Goal: Task Accomplishment & Management: Use online tool/utility

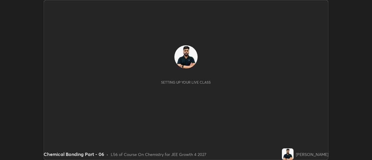
scroll to position [160, 372]
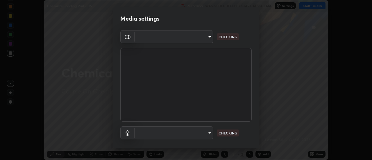
type input "4c72da43d9f8fe59a3f1c51c15ce5ef4700dc23536a29d5760a7834eb8cafeb2"
type input "default"
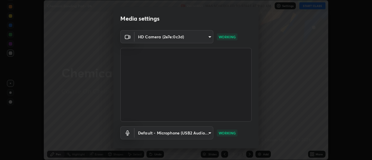
scroll to position [30, 0]
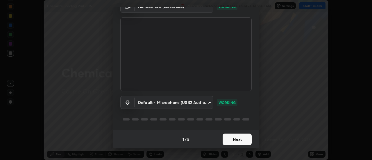
click at [242, 138] on button "Next" at bounding box center [236, 140] width 29 height 12
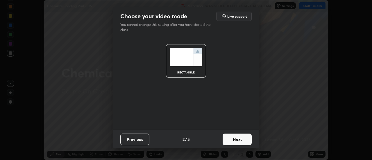
scroll to position [0, 0]
click at [242, 138] on button "Next" at bounding box center [236, 140] width 29 height 12
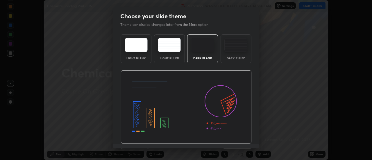
click at [244, 139] on img at bounding box center [186, 107] width 131 height 74
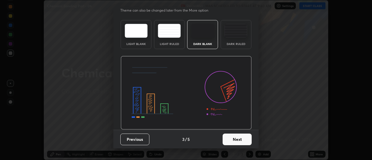
click at [247, 138] on button "Next" at bounding box center [236, 140] width 29 height 12
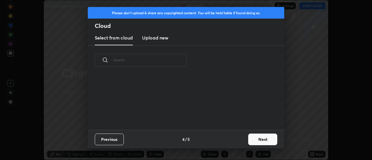
click at [249, 138] on button "Next" at bounding box center [262, 140] width 29 height 12
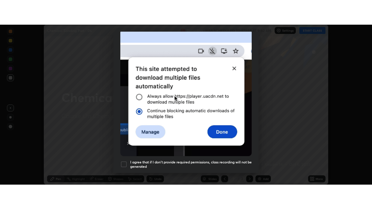
scroll to position [149, 0]
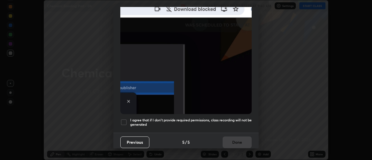
click at [127, 119] on div "I agree that if I don't provide required permissions, class recording will not …" at bounding box center [185, 122] width 131 height 7
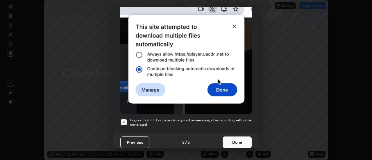
click at [237, 137] on button "Done" at bounding box center [236, 143] width 29 height 12
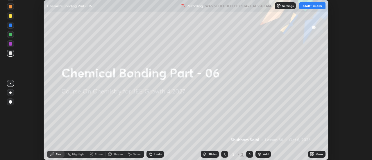
click at [311, 155] on icon at bounding box center [310, 155] width 1 height 1
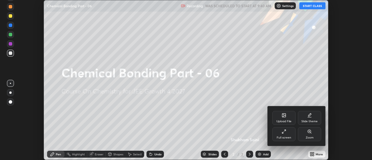
click at [281, 135] on div "Full screen" at bounding box center [283, 134] width 23 height 14
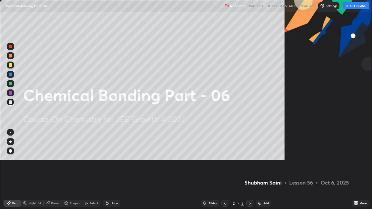
scroll to position [209, 372]
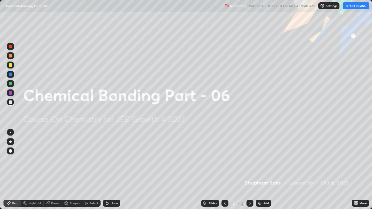
click at [349, 7] on button "START CLASS" at bounding box center [356, 5] width 26 height 7
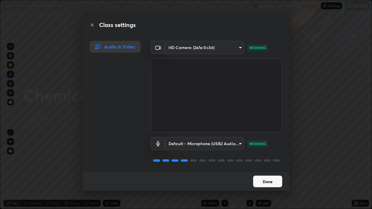
click at [267, 160] on button "Done" at bounding box center [267, 182] width 29 height 12
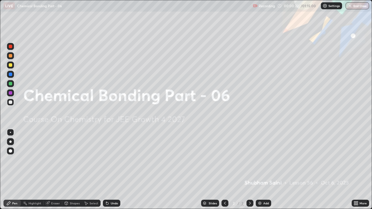
click at [259, 160] on img at bounding box center [259, 203] width 5 height 5
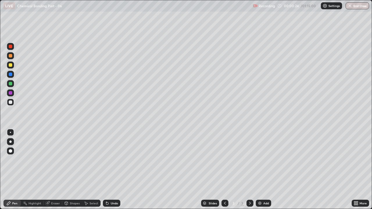
click at [11, 65] on div at bounding box center [10, 64] width 3 height 3
click at [10, 141] on div at bounding box center [10, 142] width 2 height 2
click at [8, 103] on div at bounding box center [10, 102] width 7 height 7
click at [54, 160] on div "Eraser" at bounding box center [53, 203] width 19 height 7
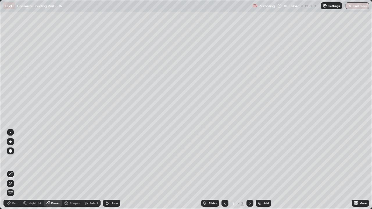
click at [12, 160] on icon at bounding box center [10, 183] width 5 height 5
click at [14, 160] on div "Pen" at bounding box center [14, 203] width 5 height 3
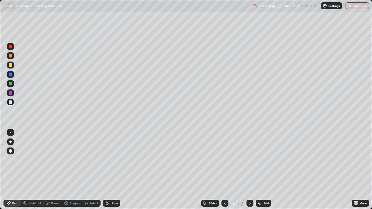
click at [10, 63] on div at bounding box center [10, 64] width 3 height 3
click at [11, 103] on div at bounding box center [10, 101] width 3 height 3
click at [10, 58] on div at bounding box center [10, 55] width 7 height 7
click at [10, 83] on div at bounding box center [10, 83] width 3 height 3
click at [11, 56] on div at bounding box center [10, 55] width 3 height 3
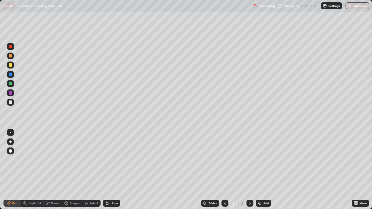
click at [10, 102] on div at bounding box center [10, 101] width 3 height 3
click at [12, 84] on div at bounding box center [10, 83] width 3 height 3
click at [11, 102] on div at bounding box center [10, 101] width 3 height 3
click at [12, 84] on div at bounding box center [10, 83] width 3 height 3
click at [12, 73] on div at bounding box center [10, 74] width 7 height 7
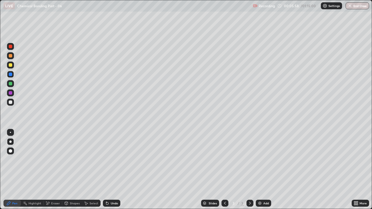
click at [13, 67] on div at bounding box center [10, 65] width 7 height 7
click at [113, 160] on div "Undo" at bounding box center [114, 203] width 7 height 3
click at [112, 160] on div "Undo" at bounding box center [111, 203] width 17 height 7
click at [11, 84] on div at bounding box center [10, 83] width 3 height 3
click at [12, 59] on div at bounding box center [10, 55] width 7 height 7
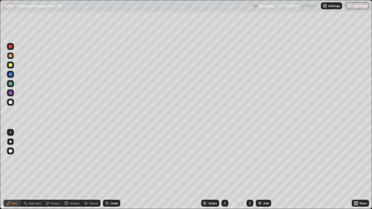
click at [117, 160] on div "Undo" at bounding box center [111, 203] width 17 height 7
click at [116, 160] on div "Undo" at bounding box center [114, 203] width 7 height 3
click at [119, 160] on div "Undo" at bounding box center [111, 203] width 17 height 7
click at [263, 160] on div "Add" at bounding box center [266, 203] width 6 height 3
click at [10, 46] on div at bounding box center [10, 46] width 3 height 3
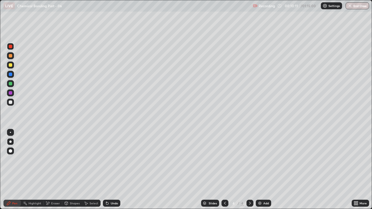
click at [11, 55] on div at bounding box center [10, 55] width 3 height 3
click at [119, 160] on div "Undo" at bounding box center [111, 203] width 17 height 7
click at [117, 160] on div "Undo" at bounding box center [111, 203] width 17 height 7
click at [9, 84] on div at bounding box center [10, 83] width 3 height 3
click at [73, 160] on div "Shapes" at bounding box center [75, 203] width 10 height 3
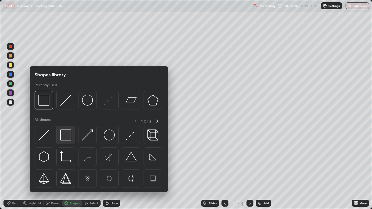
click at [64, 138] on img at bounding box center [65, 135] width 11 height 11
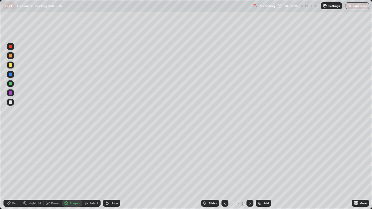
click at [13, 160] on div "Pen" at bounding box center [14, 203] width 5 height 3
click at [262, 160] on div "Add" at bounding box center [263, 203] width 15 height 7
click at [10, 55] on div at bounding box center [10, 55] width 3 height 3
click at [9, 65] on div at bounding box center [10, 64] width 3 height 3
click at [10, 56] on div at bounding box center [10, 55] width 3 height 3
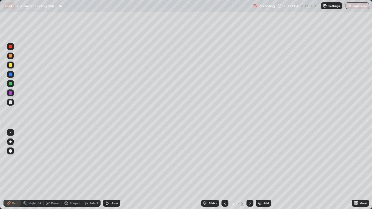
click at [116, 160] on div "Undo" at bounding box center [114, 203] width 7 height 3
click at [115, 160] on div "Undo" at bounding box center [111, 203] width 17 height 7
click at [116, 160] on div "Undo" at bounding box center [111, 203] width 17 height 7
click at [12, 85] on div at bounding box center [10, 83] width 3 height 3
click at [50, 160] on div "Eraser" at bounding box center [53, 203] width 19 height 7
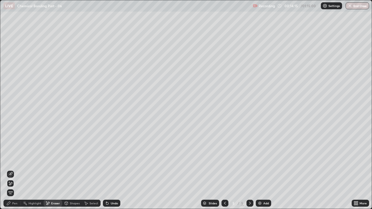
click at [11, 160] on icon at bounding box center [8, 203] width 5 height 5
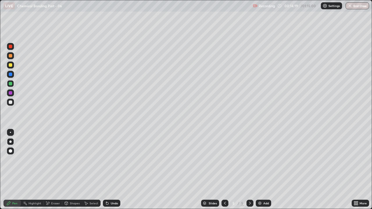
click at [112, 160] on div "Undo" at bounding box center [111, 203] width 17 height 7
click at [113, 160] on div "Undo" at bounding box center [114, 203] width 7 height 3
click at [114, 160] on div "Undo" at bounding box center [111, 203] width 17 height 7
click at [113, 160] on div "Undo" at bounding box center [111, 203] width 17 height 7
click at [11, 47] on div at bounding box center [10, 46] width 3 height 3
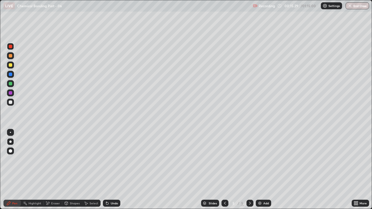
click at [13, 93] on div at bounding box center [10, 92] width 7 height 7
click at [11, 74] on div at bounding box center [10, 74] width 3 height 3
click at [55, 160] on div "Eraser" at bounding box center [55, 203] width 9 height 3
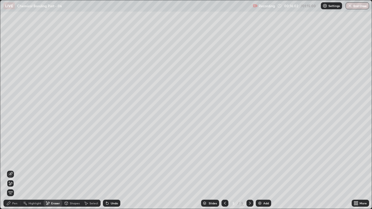
click at [12, 160] on div "Pen" at bounding box center [14, 203] width 5 height 3
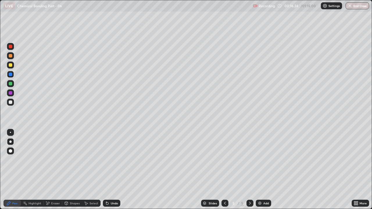
click at [56, 160] on div "Eraser" at bounding box center [55, 203] width 9 height 3
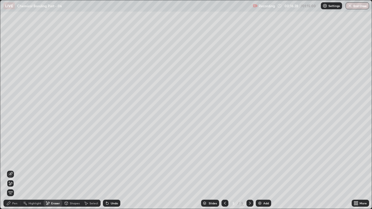
click at [12, 160] on div "Pen" at bounding box center [11, 203] width 17 height 7
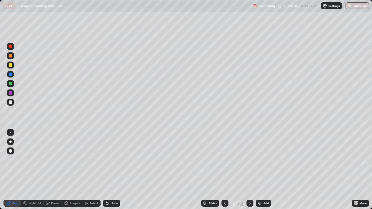
click at [13, 102] on div at bounding box center [10, 102] width 7 height 7
click at [50, 160] on div "Eraser" at bounding box center [53, 203] width 19 height 7
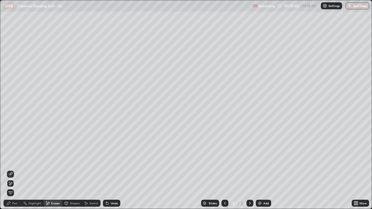
click at [14, 160] on div "Pen" at bounding box center [14, 203] width 5 height 3
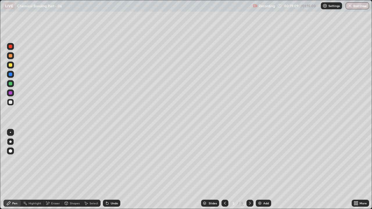
click at [11, 57] on div at bounding box center [10, 55] width 3 height 3
click at [12, 105] on div at bounding box center [10, 102] width 7 height 7
click at [113, 160] on div "Undo" at bounding box center [114, 203] width 7 height 3
click at [112, 160] on div "Undo" at bounding box center [111, 203] width 17 height 7
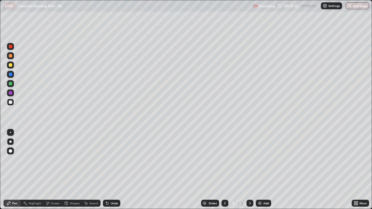
click at [111, 160] on div "Undo" at bounding box center [114, 203] width 7 height 3
click at [69, 160] on div "Shapes" at bounding box center [72, 203] width 20 height 7
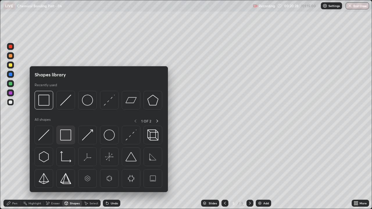
click at [64, 135] on img at bounding box center [65, 135] width 11 height 11
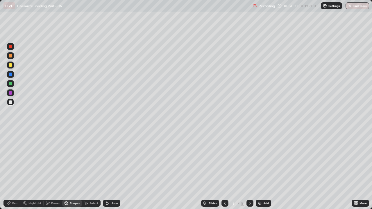
click at [10, 160] on icon at bounding box center [8, 203] width 3 height 3
click at [11, 76] on div at bounding box center [10, 74] width 7 height 7
click at [224, 160] on icon at bounding box center [224, 203] width 5 height 5
click at [249, 160] on icon at bounding box center [249, 203] width 5 height 5
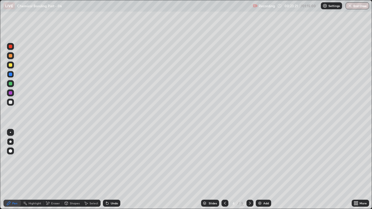
click at [248, 160] on div at bounding box center [249, 203] width 7 height 7
click at [264, 160] on div "Add" at bounding box center [263, 203] width 15 height 7
click at [11, 66] on div at bounding box center [10, 64] width 3 height 3
click at [74, 160] on div "Shapes" at bounding box center [75, 203] width 10 height 3
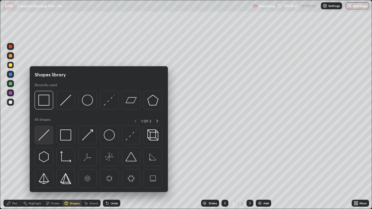
click at [45, 137] on img at bounding box center [43, 135] width 11 height 11
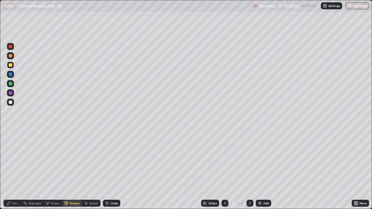
click at [10, 102] on div at bounding box center [10, 101] width 3 height 3
click at [114, 160] on div "Undo" at bounding box center [111, 203] width 17 height 7
click at [113, 160] on div "Undo" at bounding box center [114, 203] width 7 height 3
click at [24, 160] on circle at bounding box center [23, 203] width 1 height 1
click at [16, 160] on div "Pen" at bounding box center [14, 203] width 5 height 3
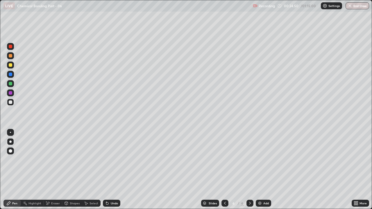
click at [11, 65] on div at bounding box center [10, 64] width 3 height 3
click at [10, 100] on div at bounding box center [10, 102] width 7 height 7
click at [12, 105] on div at bounding box center [10, 102] width 7 height 7
click at [10, 66] on div at bounding box center [10, 64] width 3 height 3
click at [114, 160] on div "Undo" at bounding box center [114, 203] width 7 height 3
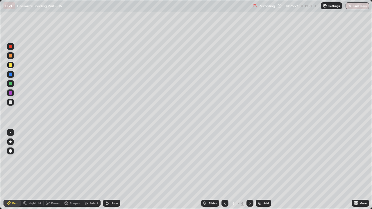
click at [115, 160] on div "Undo" at bounding box center [111, 203] width 17 height 7
click at [14, 101] on div at bounding box center [10, 102] width 7 height 7
click at [9, 66] on div at bounding box center [10, 64] width 3 height 3
click at [265, 160] on div "Add" at bounding box center [266, 203] width 6 height 3
click at [10, 65] on div at bounding box center [10, 64] width 3 height 3
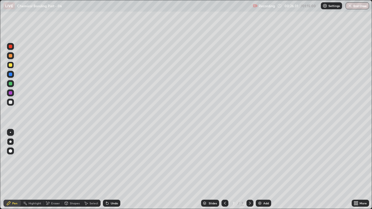
click at [113, 160] on div "Undo" at bounding box center [111, 203] width 17 height 7
click at [9, 100] on div at bounding box center [10, 101] width 3 height 3
click at [75, 160] on div "Shapes" at bounding box center [75, 203] width 10 height 3
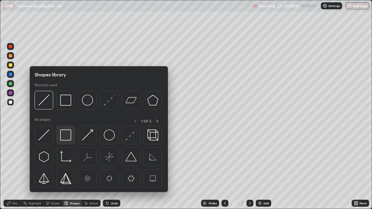
click at [67, 137] on img at bounding box center [65, 135] width 11 height 11
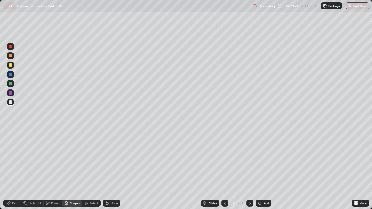
click at [14, 160] on div "Pen" at bounding box center [14, 203] width 5 height 3
click at [263, 160] on div "Add" at bounding box center [266, 203] width 6 height 3
click at [10, 56] on div at bounding box center [10, 55] width 3 height 3
click at [114, 160] on div "Undo" at bounding box center [111, 203] width 17 height 7
click at [117, 160] on div "Undo" at bounding box center [111, 203] width 17 height 7
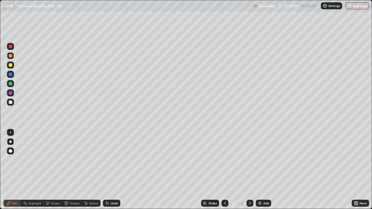
click at [117, 160] on div "Undo" at bounding box center [111, 203] width 17 height 7
click at [116, 160] on div "Undo" at bounding box center [111, 203] width 17 height 7
click at [115, 160] on div "Undo" at bounding box center [111, 203] width 17 height 7
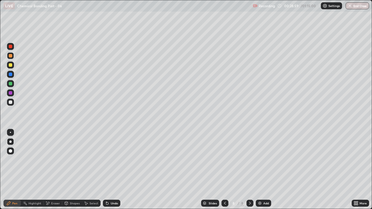
click at [116, 160] on div "Undo" at bounding box center [111, 203] width 17 height 7
click at [115, 160] on div "Undo" at bounding box center [111, 203] width 17 height 7
click at [73, 160] on div "Shapes" at bounding box center [72, 203] width 20 height 7
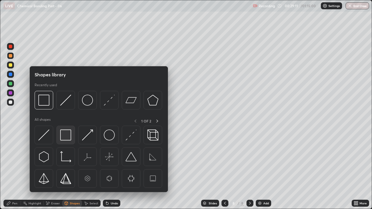
click at [63, 136] on img at bounding box center [65, 135] width 11 height 11
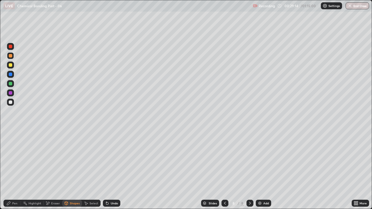
click at [14, 160] on div "Pen" at bounding box center [14, 203] width 5 height 3
click at [11, 100] on div at bounding box center [10, 102] width 7 height 7
click at [51, 160] on div "Eraser" at bounding box center [55, 203] width 9 height 3
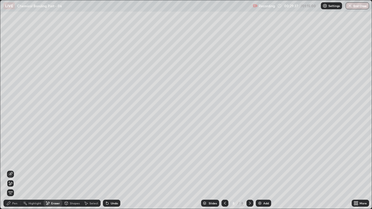
click at [14, 160] on div "Pen" at bounding box center [11, 203] width 17 height 7
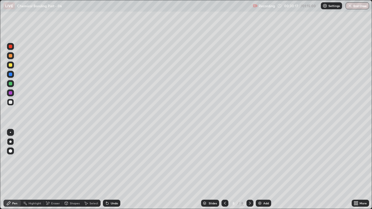
click at [56, 160] on div "Eraser" at bounding box center [55, 203] width 9 height 3
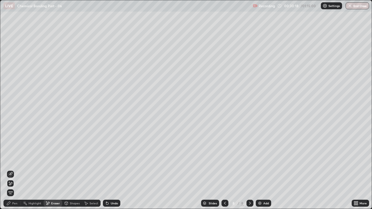
click at [16, 160] on div "Pen" at bounding box center [14, 203] width 5 height 3
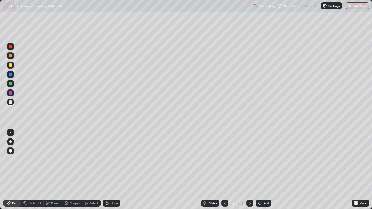
click at [10, 86] on div at bounding box center [10, 83] width 7 height 7
click at [11, 55] on div at bounding box center [10, 55] width 3 height 3
click at [12, 59] on div at bounding box center [10, 55] width 7 height 7
click at [9, 49] on div at bounding box center [10, 46] width 7 height 7
click at [118, 160] on div "Undo" at bounding box center [111, 203] width 17 height 7
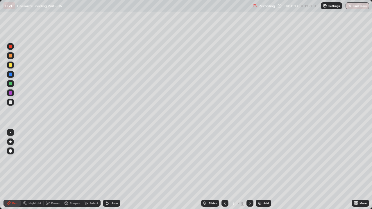
click at [118, 160] on div "Undo" at bounding box center [110, 203] width 20 height 12
click at [11, 65] on div at bounding box center [10, 64] width 3 height 3
click at [12, 105] on div at bounding box center [10, 102] width 7 height 7
click at [114, 160] on div "Undo" at bounding box center [114, 203] width 7 height 3
click at [12, 46] on div at bounding box center [10, 46] width 3 height 3
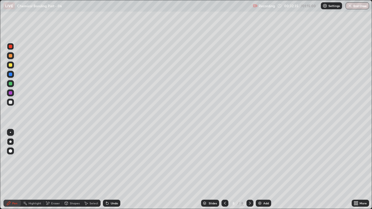
click at [11, 102] on div at bounding box center [10, 101] width 3 height 3
click at [114, 160] on div "Undo" at bounding box center [114, 203] width 7 height 3
click at [11, 65] on div at bounding box center [10, 64] width 3 height 3
click at [69, 160] on div "Shapes" at bounding box center [72, 203] width 20 height 7
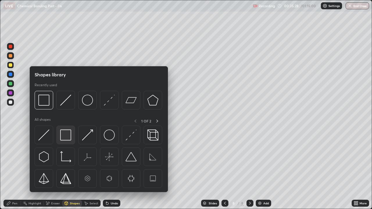
click at [66, 132] on img at bounding box center [65, 135] width 11 height 11
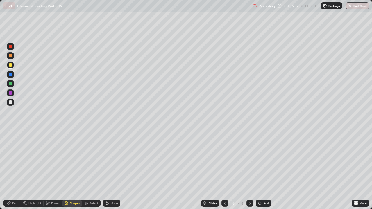
click at [12, 160] on div "Pen" at bounding box center [11, 203] width 17 height 7
click at [55, 160] on div "Eraser" at bounding box center [53, 203] width 19 height 7
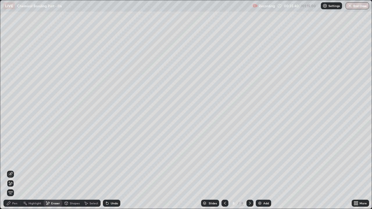
click at [10, 160] on icon at bounding box center [8, 203] width 5 height 5
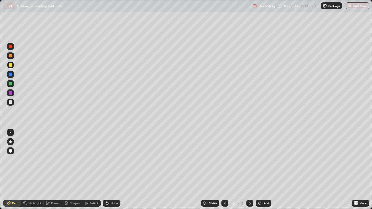
click at [75, 160] on div "Shapes" at bounding box center [75, 203] width 10 height 3
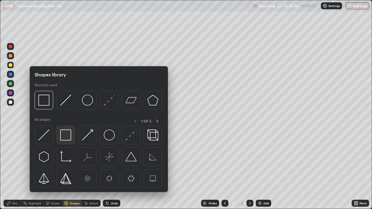
click at [69, 135] on img at bounding box center [65, 135] width 11 height 11
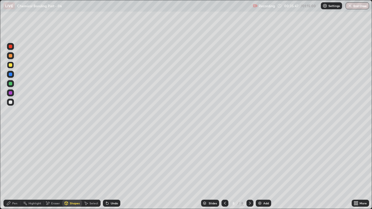
click at [11, 160] on icon at bounding box center [8, 203] width 5 height 5
click at [53, 160] on div "Eraser" at bounding box center [53, 203] width 19 height 7
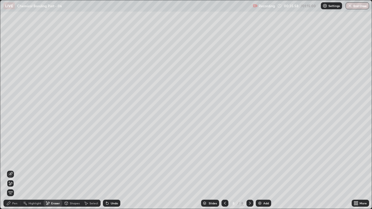
click at [12, 160] on div "Pen" at bounding box center [11, 203] width 17 height 7
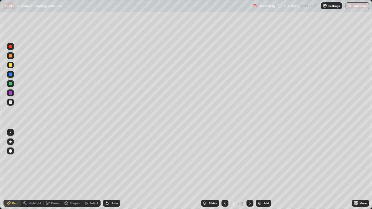
click at [224, 160] on icon at bounding box center [224, 203] width 5 height 5
click at [225, 160] on icon at bounding box center [224, 203] width 5 height 5
click at [251, 160] on div at bounding box center [249, 203] width 7 height 7
click at [248, 160] on icon at bounding box center [249, 203] width 5 height 5
click at [11, 45] on div at bounding box center [10, 46] width 3 height 3
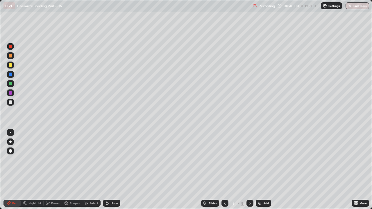
click at [13, 84] on div at bounding box center [10, 83] width 7 height 7
click at [11, 75] on div at bounding box center [10, 74] width 3 height 3
click at [73, 160] on div "Shapes" at bounding box center [75, 203] width 10 height 3
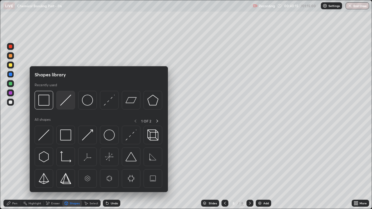
click at [67, 103] on img at bounding box center [65, 100] width 11 height 11
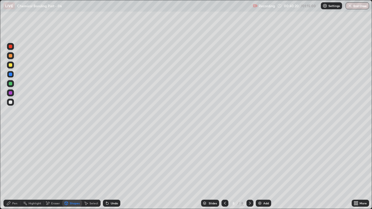
click at [17, 160] on div "Pen" at bounding box center [14, 203] width 5 height 3
click at [117, 160] on div "Undo" at bounding box center [111, 203] width 17 height 7
click at [116, 160] on div "Undo" at bounding box center [111, 203] width 17 height 7
click at [118, 160] on div "Undo" at bounding box center [111, 203] width 17 height 7
click at [117, 160] on div "Undo" at bounding box center [114, 203] width 7 height 3
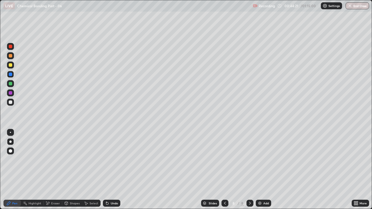
click at [265, 160] on div "Add" at bounding box center [266, 203] width 6 height 3
click at [11, 56] on div at bounding box center [10, 55] width 3 height 3
click at [11, 46] on div at bounding box center [10, 46] width 3 height 3
click at [12, 64] on div at bounding box center [10, 64] width 3 height 3
click at [75, 160] on div "Shapes" at bounding box center [72, 203] width 20 height 7
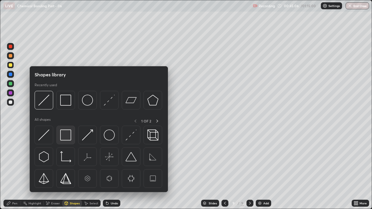
click at [62, 135] on img at bounding box center [65, 135] width 11 height 11
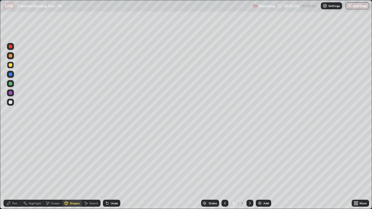
click at [10, 104] on div at bounding box center [10, 102] width 7 height 7
click at [14, 160] on div "Pen" at bounding box center [14, 203] width 5 height 3
click at [71, 160] on div "Shapes" at bounding box center [75, 203] width 10 height 3
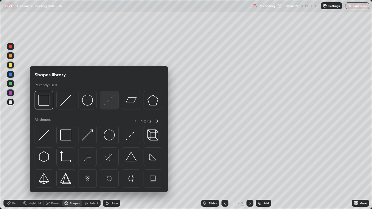
click at [107, 102] on img at bounding box center [109, 100] width 11 height 11
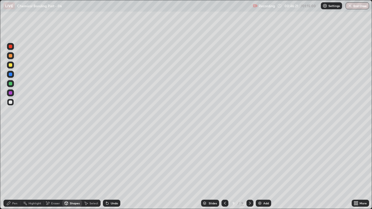
click at [10, 46] on div at bounding box center [10, 46] width 3 height 3
click at [14, 160] on div "Pen" at bounding box center [14, 203] width 5 height 3
click at [12, 100] on div at bounding box center [10, 102] width 7 height 7
click at [71, 160] on div "Shapes" at bounding box center [72, 203] width 20 height 7
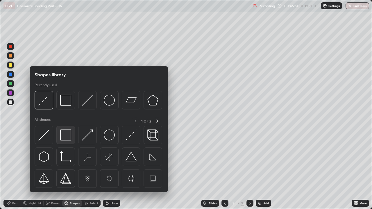
click at [66, 138] on img at bounding box center [65, 135] width 11 height 11
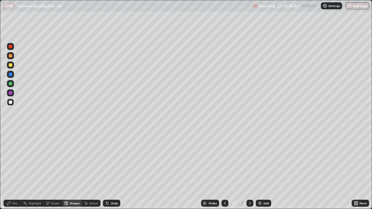
click at [113, 160] on div "Undo" at bounding box center [114, 203] width 7 height 3
click at [12, 160] on div "Pen" at bounding box center [14, 203] width 5 height 3
click at [89, 160] on div "Select" at bounding box center [93, 203] width 9 height 3
click at [71, 160] on div "Shapes" at bounding box center [72, 203] width 20 height 7
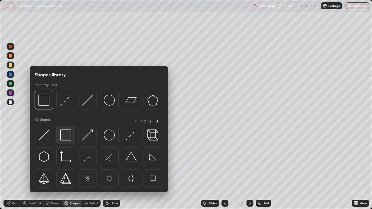
click at [65, 134] on img at bounding box center [65, 135] width 11 height 11
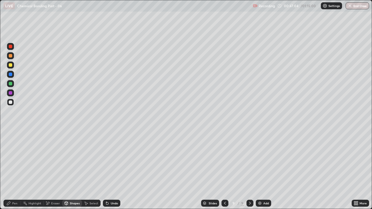
click at [12, 160] on div "Pen" at bounding box center [11, 203] width 17 height 7
click at [68, 160] on div "Shapes" at bounding box center [72, 203] width 20 height 7
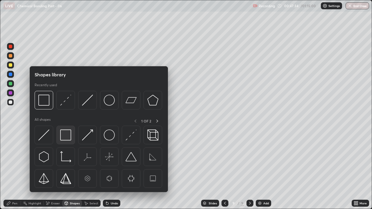
click at [65, 133] on img at bounding box center [65, 135] width 11 height 11
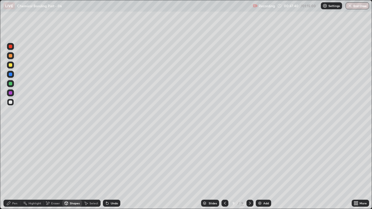
click at [8, 160] on icon at bounding box center [8, 203] width 5 height 5
click at [10, 92] on div at bounding box center [10, 92] width 3 height 3
click at [12, 55] on div at bounding box center [10, 55] width 3 height 3
click at [264, 160] on div "Add" at bounding box center [266, 203] width 6 height 3
click at [12, 160] on div "Pen" at bounding box center [14, 203] width 5 height 3
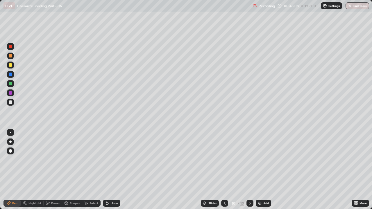
click at [9, 102] on div at bounding box center [10, 101] width 3 height 3
click at [11, 65] on div at bounding box center [10, 64] width 3 height 3
click at [10, 47] on div at bounding box center [10, 46] width 3 height 3
click at [72, 160] on div "Shapes" at bounding box center [72, 203] width 20 height 7
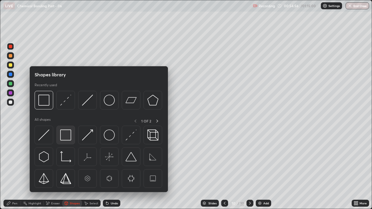
click at [67, 135] on img at bounding box center [65, 135] width 11 height 11
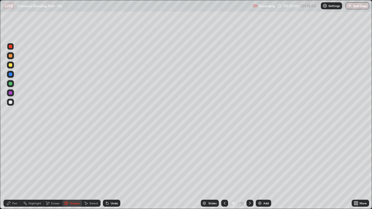
click at [17, 160] on div "Pen" at bounding box center [11, 203] width 17 height 7
click at [11, 102] on div at bounding box center [10, 101] width 3 height 3
click at [12, 46] on div at bounding box center [10, 46] width 7 height 7
click at [10, 84] on div at bounding box center [10, 83] width 3 height 3
click at [11, 65] on div at bounding box center [10, 64] width 3 height 3
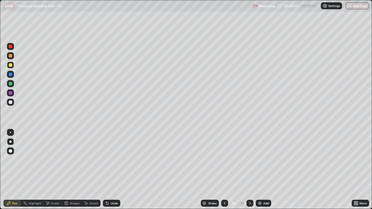
click at [75, 160] on div "Shapes" at bounding box center [72, 203] width 20 height 7
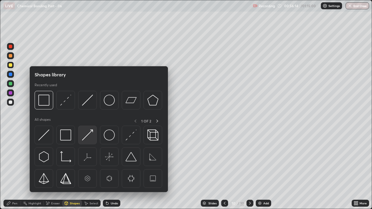
click at [91, 134] on img at bounding box center [87, 135] width 11 height 11
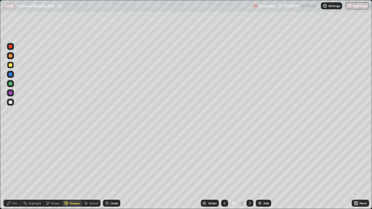
click at [13, 160] on div "Pen" at bounding box center [11, 203] width 17 height 7
click at [72, 160] on div "Shapes" at bounding box center [75, 203] width 10 height 3
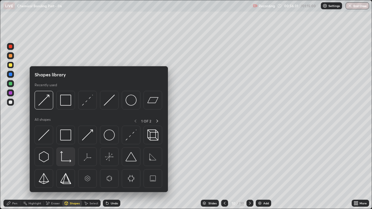
click at [66, 148] on div at bounding box center [65, 157] width 19 height 19
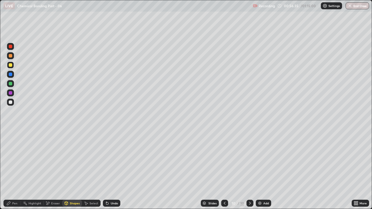
click at [109, 160] on div "Undo" at bounding box center [111, 203] width 17 height 7
click at [71, 160] on div "Shapes" at bounding box center [75, 203] width 10 height 3
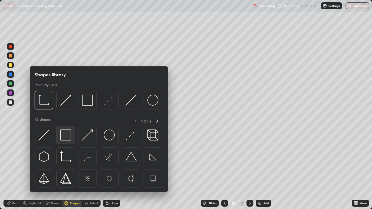
click at [68, 137] on img at bounding box center [65, 135] width 11 height 11
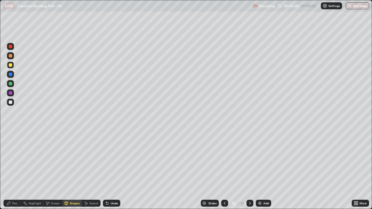
click at [16, 160] on div "Pen" at bounding box center [14, 203] width 5 height 3
click at [72, 160] on div "Shapes" at bounding box center [75, 203] width 10 height 3
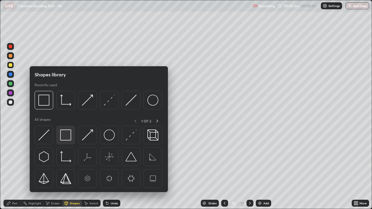
click at [68, 137] on img at bounding box center [65, 135] width 11 height 11
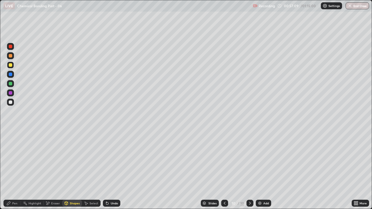
click at [114, 160] on div "Undo" at bounding box center [114, 203] width 7 height 3
click at [115, 160] on div "Undo" at bounding box center [114, 203] width 7 height 3
click at [12, 160] on div "Pen" at bounding box center [11, 203] width 17 height 7
click at [115, 160] on div "Undo" at bounding box center [111, 203] width 17 height 7
click at [116, 160] on div "Undo" at bounding box center [114, 203] width 7 height 3
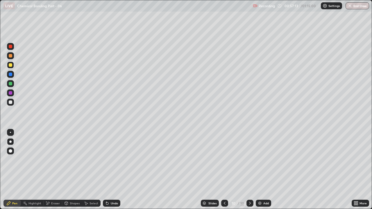
click at [118, 160] on div "Undo" at bounding box center [111, 203] width 17 height 7
click at [357, 7] on button "End Class" at bounding box center [357, 5] width 24 height 7
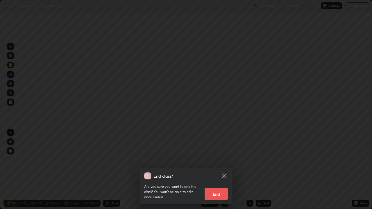
click at [222, 160] on button "End" at bounding box center [215, 194] width 23 height 12
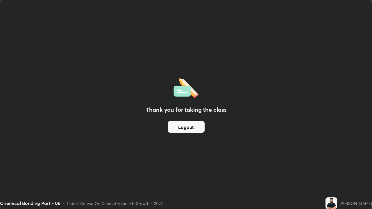
click at [184, 126] on button "Logout" at bounding box center [186, 127] width 37 height 12
click at [182, 126] on button "Logout" at bounding box center [186, 127] width 37 height 12
